Goal: Register for event/course

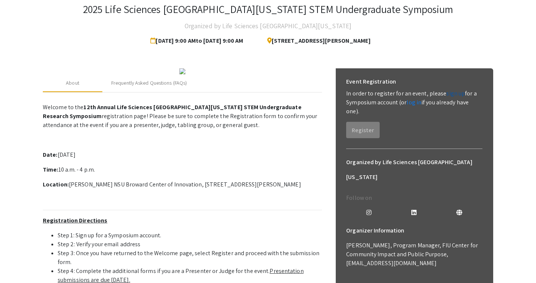
click at [446, 95] on link "sign up" at bounding box center [455, 94] width 19 height 8
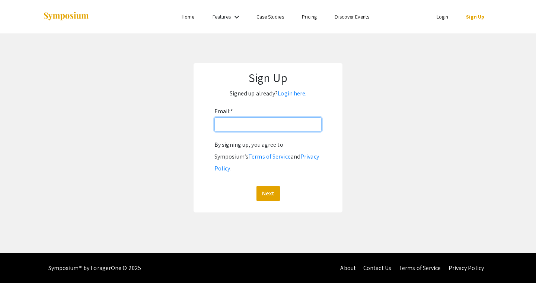
click at [260, 131] on input "Email: *" at bounding box center [267, 125] width 107 height 14
type input "[EMAIL_ADDRESS][PERSON_NAME][DOMAIN_NAME]"
click at [262, 186] on button "Next" at bounding box center [267, 194] width 23 height 16
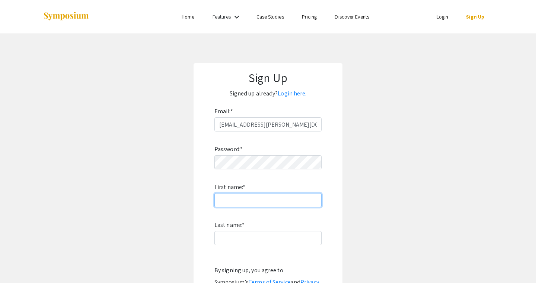
click at [245, 205] on input "First name: *" at bounding box center [267, 200] width 107 height 14
type input "Tejaswi"
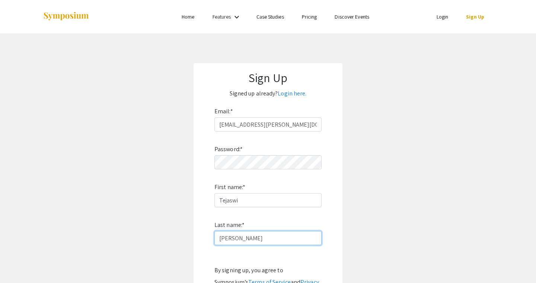
type input "[PERSON_NAME]"
click at [379, 174] on app-signup "Sign Up Signed up already? Login here. Email: * tejaswi.achanta@icloud.com Pass…" at bounding box center [268, 200] width 536 height 275
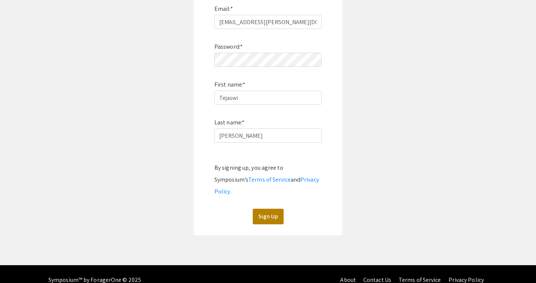
click at [274, 209] on button "Sign Up" at bounding box center [268, 217] width 31 height 16
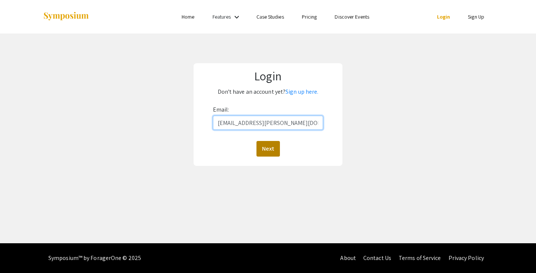
type input "tejaswi.achanta@icloud.com"
click at [275, 145] on button "Next" at bounding box center [267, 149] width 23 height 16
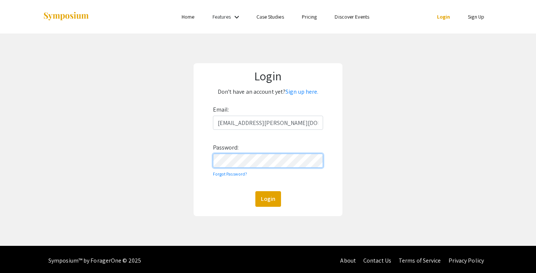
click at [267, 199] on button "Login" at bounding box center [268, 199] width 26 height 16
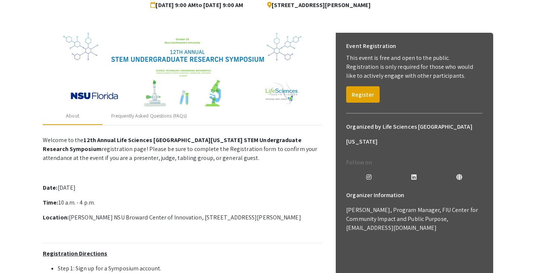
scroll to position [82, 0]
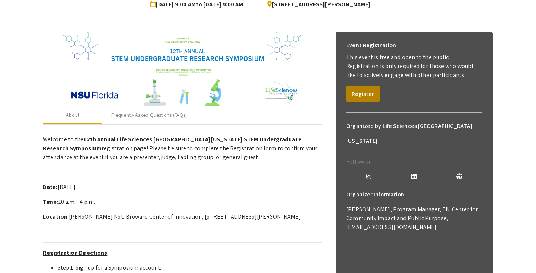
click at [361, 97] on button "Register" at bounding box center [362, 94] width 33 height 16
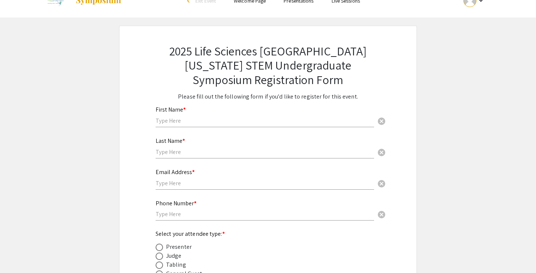
scroll to position [25, 0]
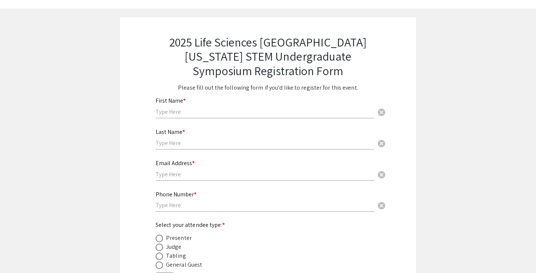
click at [272, 118] on div "First Name * cancel" at bounding box center [264, 104] width 218 height 28
type input "Tejaswi"
click at [266, 136] on div "Last Name * cancel" at bounding box center [264, 135] width 218 height 28
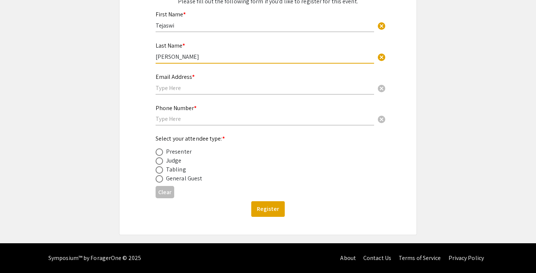
scroll to position [111, 0]
type input "Achanta"
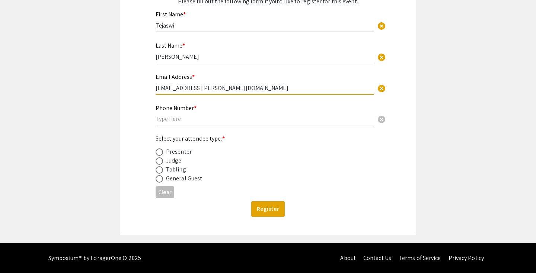
type input "tejaswi.achanta@icloud.com"
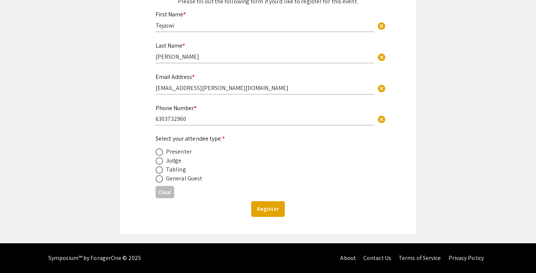
type input "6303732960"
click at [160, 151] on span at bounding box center [158, 151] width 7 height 7
click at [160, 151] on input "radio" at bounding box center [158, 151] width 7 height 7
radio input "true"
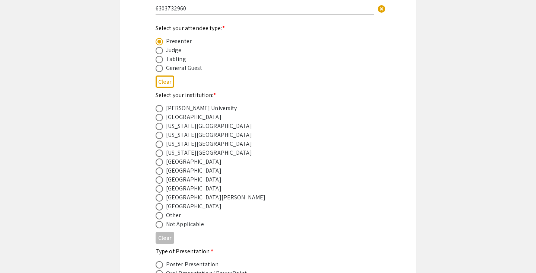
scroll to position [224, 0]
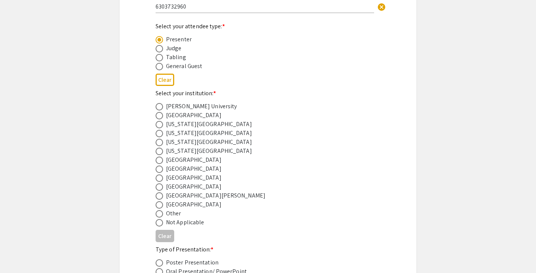
click at [137, 136] on div "2025 Life Sciences South Florida STEM Undergraduate Symposium Registration Form…" at bounding box center [268, 116] width 298 height 597
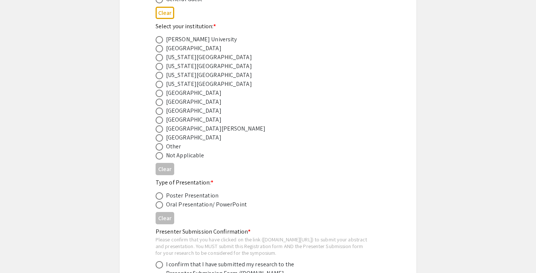
scroll to position [293, 0]
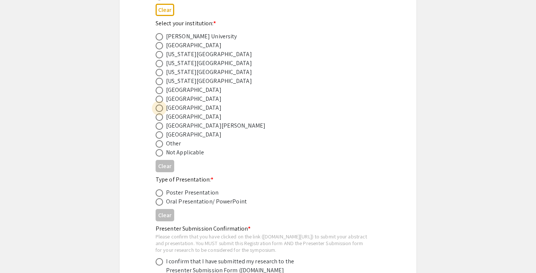
click at [161, 107] on span at bounding box center [158, 108] width 7 height 7
click at [161, 107] on input "radio" at bounding box center [158, 108] width 7 height 7
radio input "true"
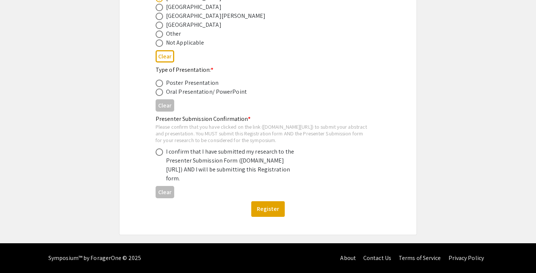
scroll to position [409, 0]
click at [160, 80] on span at bounding box center [158, 83] width 7 height 7
click at [160, 80] on input "radio" at bounding box center [158, 83] width 7 height 7
radio input "true"
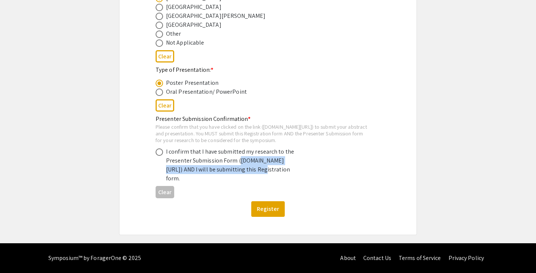
drag, startPoint x: 192, startPoint y: 170, endPoint x: 168, endPoint y: 162, distance: 24.3
click at [168, 162] on div "I confirm that I have submitted my research to the Presenter Submission Form (s…" at bounding box center [231, 165] width 130 height 36
copy div "symposium.foragerone.com/lssfsymposium2025/submission"
click at [160, 148] on span at bounding box center [158, 151] width 7 height 7
click at [160, 148] on input "radio" at bounding box center [158, 151] width 7 height 7
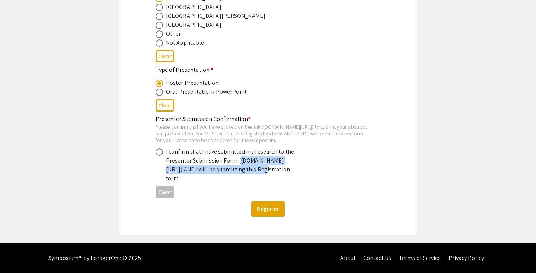
radio input "true"
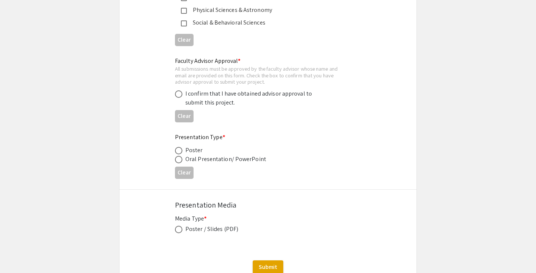
scroll to position [1060, 0]
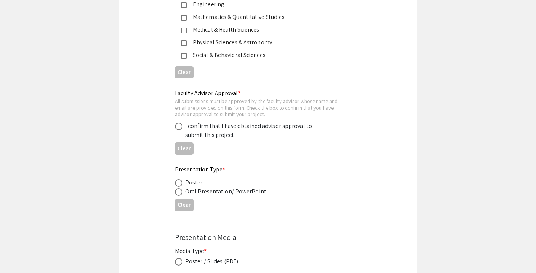
click at [179, 123] on span at bounding box center [178, 126] width 7 height 7
click at [179, 123] on input "radio" at bounding box center [178, 126] width 7 height 7
radio input "true"
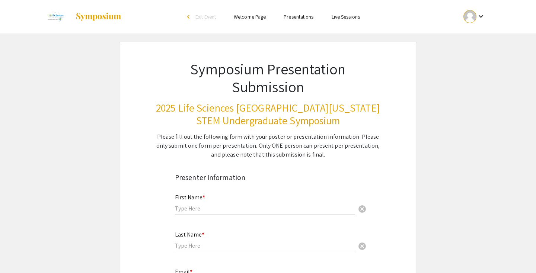
scroll to position [0, 0]
drag, startPoint x: 246, startPoint y: 145, endPoint x: 321, endPoint y: 156, distance: 76.3
click at [321, 156] on div "Please fill out the following form with your poster or presentation information…" at bounding box center [267, 145] width 225 height 27
